Goal: Task Accomplishment & Management: Manage account settings

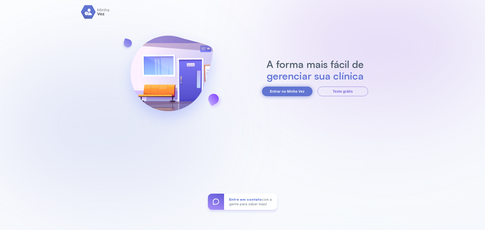
click at [291, 89] on button "Entrar no Minha Vez" at bounding box center [287, 92] width 51 height 10
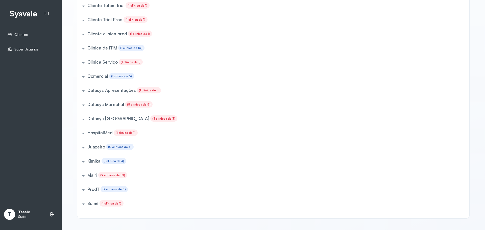
scroll to position [169, 0]
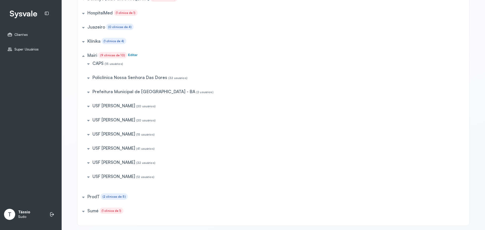
scroll to position [296, 0]
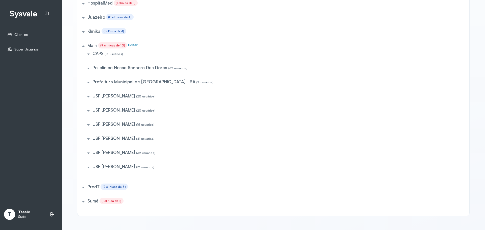
click at [104, 56] on h5 "USF [PERSON_NAME]" at bounding box center [97, 53] width 11 height 5
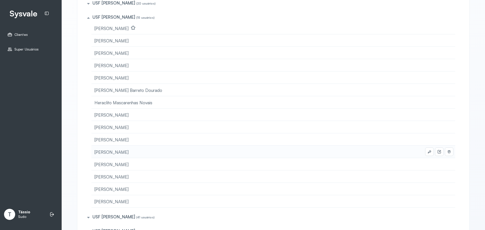
scroll to position [397, 0]
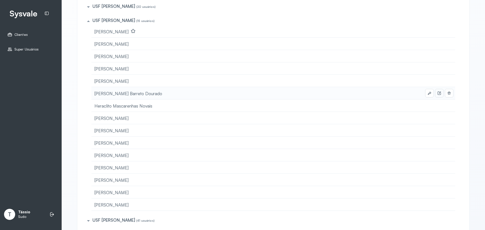
click at [0, 0] on icon at bounding box center [0, 0] width 0 height 0
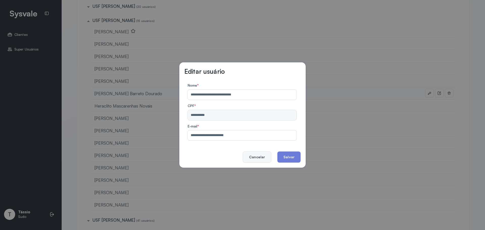
click at [262, 158] on button "Cancelar" at bounding box center [257, 157] width 29 height 11
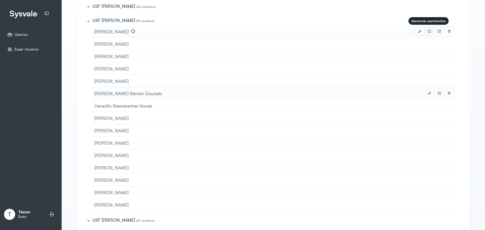
click at [429, 32] on icon at bounding box center [429, 31] width 3 height 2
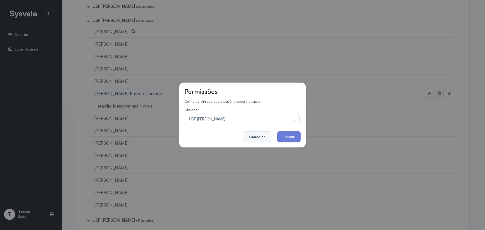
click at [265, 138] on button "Cancelar" at bounding box center [257, 136] width 29 height 11
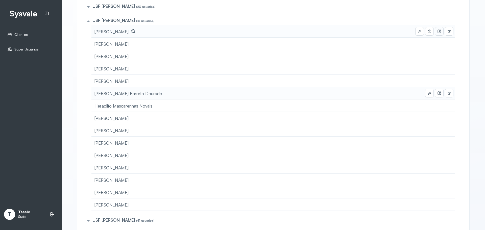
click at [438, 32] on icon at bounding box center [439, 31] width 3 height 3
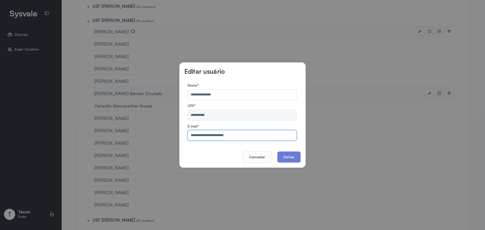
click at [212, 136] on input "**********" at bounding box center [241, 135] width 107 height 10
click at [263, 155] on button "Cancelar" at bounding box center [257, 157] width 29 height 11
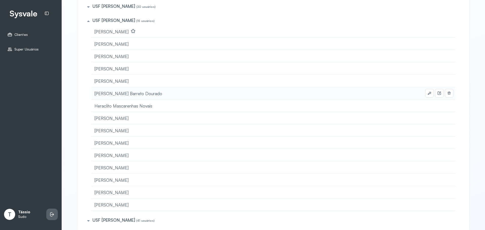
click at [56, 218] on li at bounding box center [51, 214] width 11 height 11
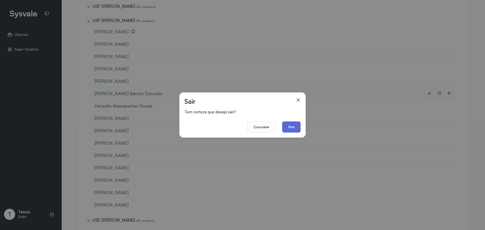
click at [292, 128] on button "Sim" at bounding box center [291, 127] width 18 height 11
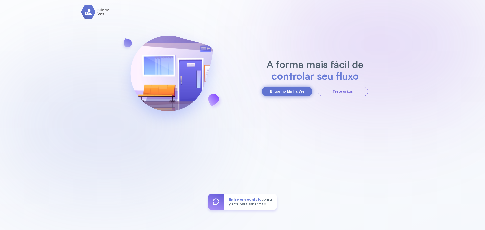
click at [288, 91] on button "Entrar no Minha Vez" at bounding box center [287, 92] width 51 height 10
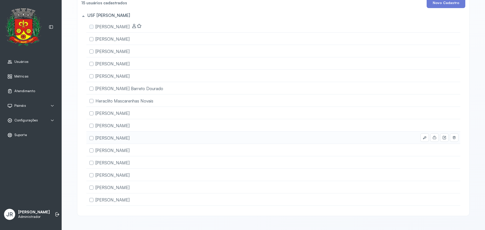
scroll to position [44, 0]
click at [433, 37] on icon at bounding box center [435, 39] width 4 height 4
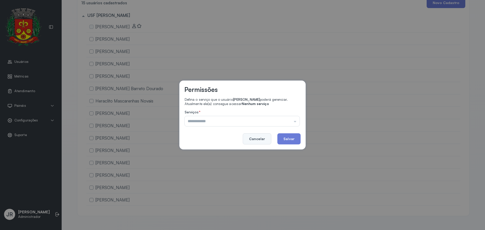
click at [267, 137] on button "Cancelar" at bounding box center [257, 138] width 29 height 11
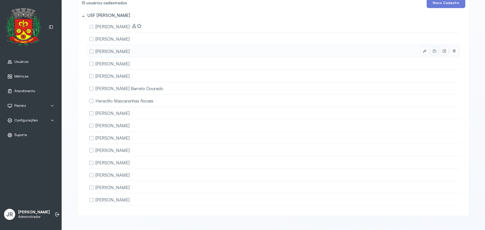
click at [0, 0] on icon at bounding box center [0, 0] width 0 height 0
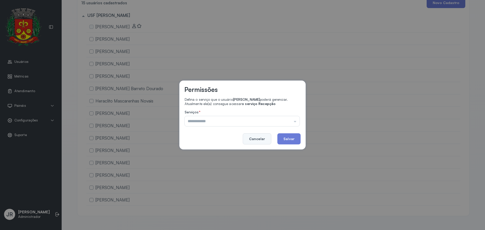
click at [251, 139] on button "Cancelar" at bounding box center [257, 138] width 29 height 11
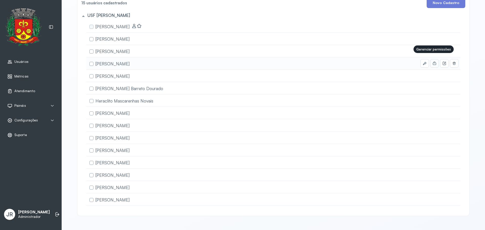
click at [433, 61] on icon at bounding box center [435, 63] width 4 height 4
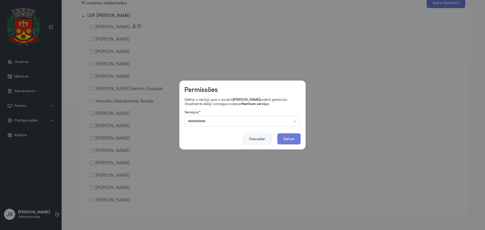
click at [264, 140] on button "Cancelar" at bounding box center [257, 138] width 29 height 11
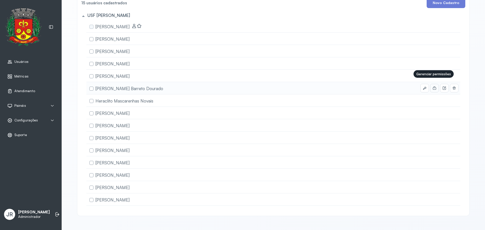
click at [433, 87] on icon at bounding box center [434, 88] width 3 height 2
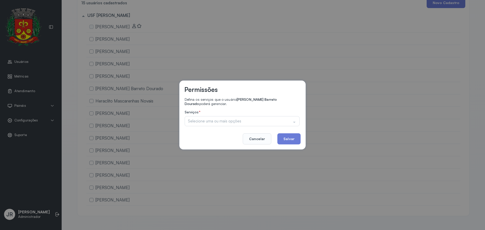
click at [264, 122] on div "Selecione uma ou mais opções" at bounding box center [242, 121] width 115 height 10
click at [271, 109] on div "Defina os serviços que o usuário [PERSON_NAME] Barreto Dourado poderá gerenciar…" at bounding box center [242, 112] width 116 height 29
click at [262, 143] on button "Cancelar" at bounding box center [257, 138] width 29 height 11
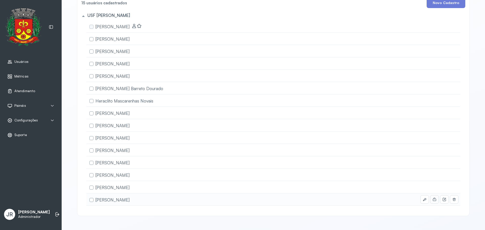
click at [436, 198] on button at bounding box center [435, 200] width 8 height 8
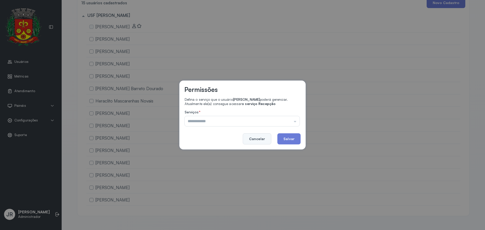
click at [261, 137] on button "Cancelar" at bounding box center [257, 138] width 29 height 11
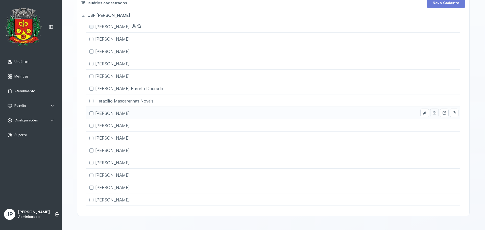
click at [435, 109] on button at bounding box center [435, 113] width 8 height 8
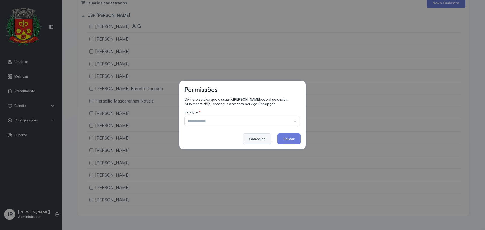
click at [264, 142] on button "Cancelar" at bounding box center [257, 138] width 29 height 11
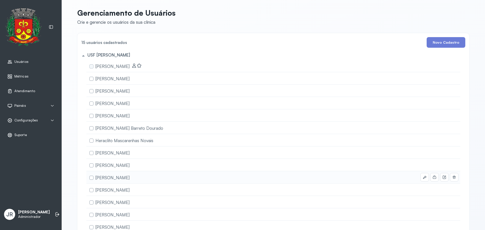
scroll to position [0, 0]
click at [90, 130] on label at bounding box center [91, 129] width 4 height 4
click at [89, 128] on label at bounding box center [91, 129] width 4 height 4
click at [163, 147] on div "[PERSON_NAME] Barreto Dourado" at bounding box center [273, 153] width 374 height 12
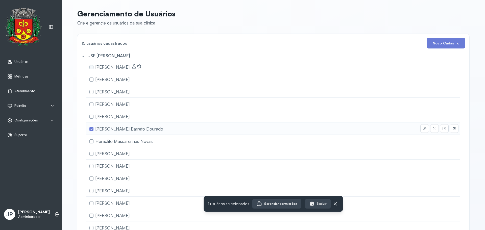
click at [163, 147] on div "[PERSON_NAME] Barreto Dourado" at bounding box center [273, 153] width 374 height 12
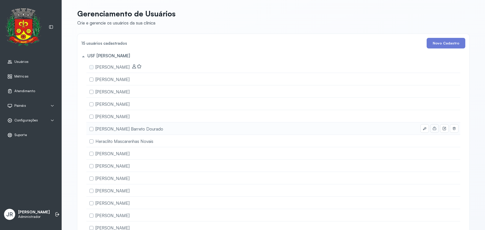
click at [431, 130] on button at bounding box center [435, 129] width 8 height 8
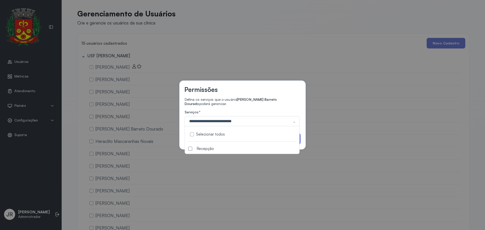
click at [212, 135] on label "Selecionar todos" at bounding box center [210, 134] width 29 height 4
click at [279, 108] on div "Defina os serviços que o usuário [PERSON_NAME] Barreto Dourado poderá gerenciar…" at bounding box center [242, 112] width 116 height 29
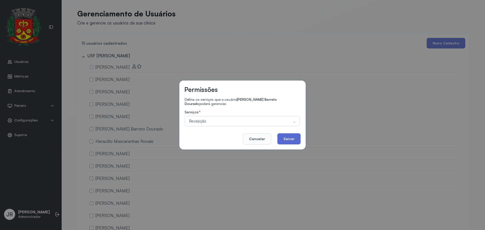
click at [295, 138] on button "Salvar" at bounding box center [288, 138] width 23 height 11
